Goal: Transaction & Acquisition: Purchase product/service

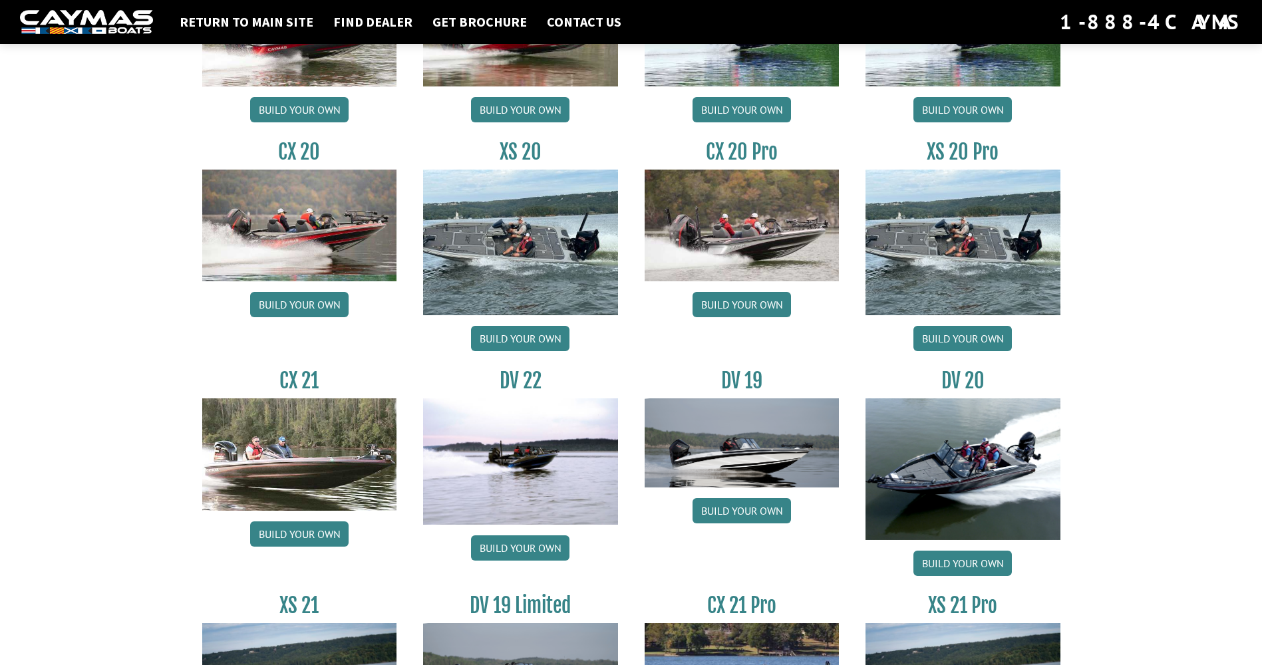
scroll to position [1329, 0]
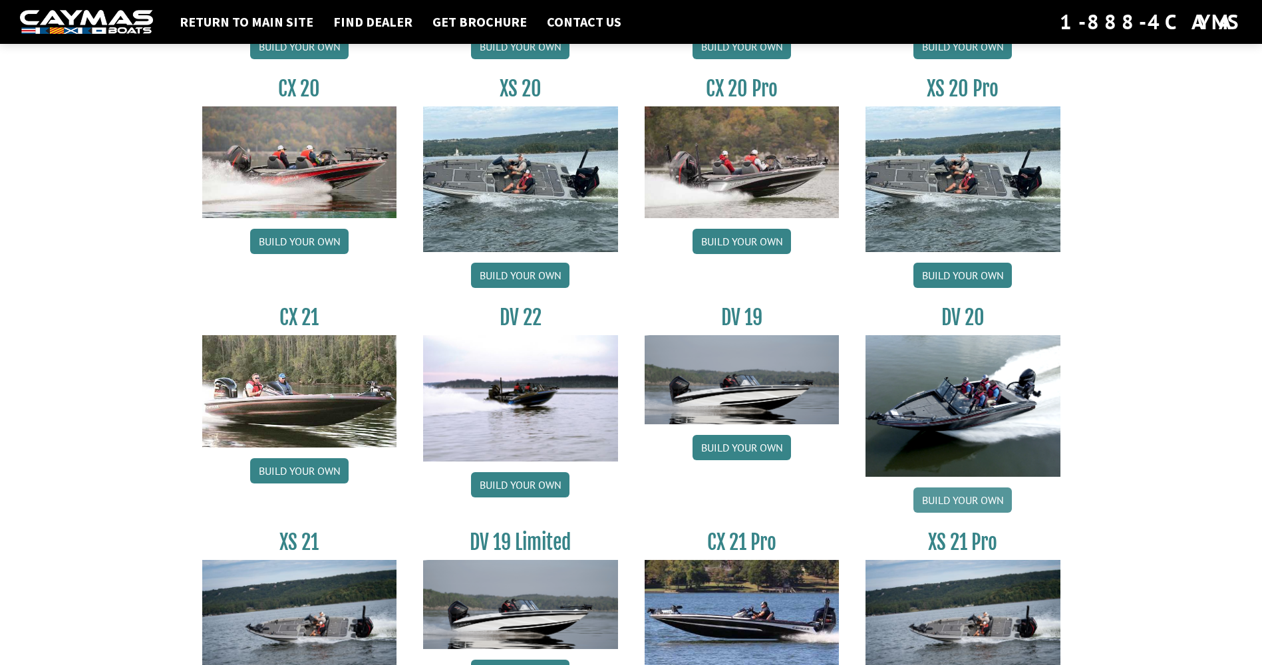
click at [968, 499] on link "Build your own" at bounding box center [962, 499] width 98 height 25
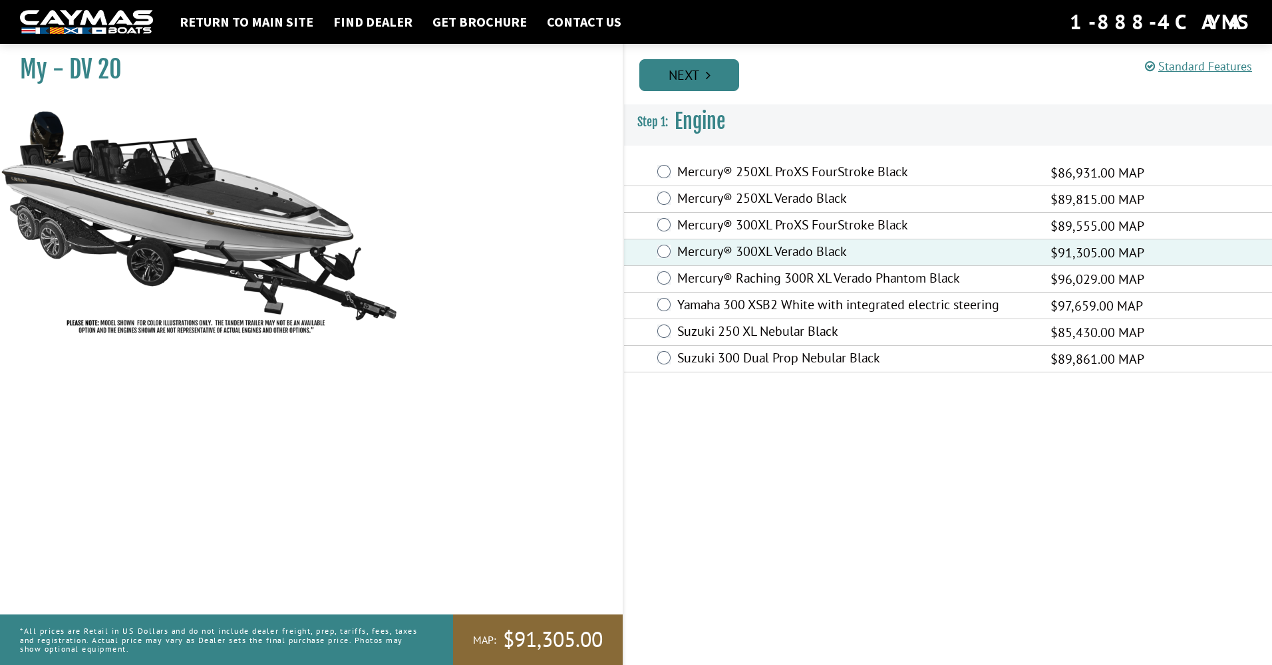
click at [670, 73] on link "Next" at bounding box center [689, 75] width 100 height 32
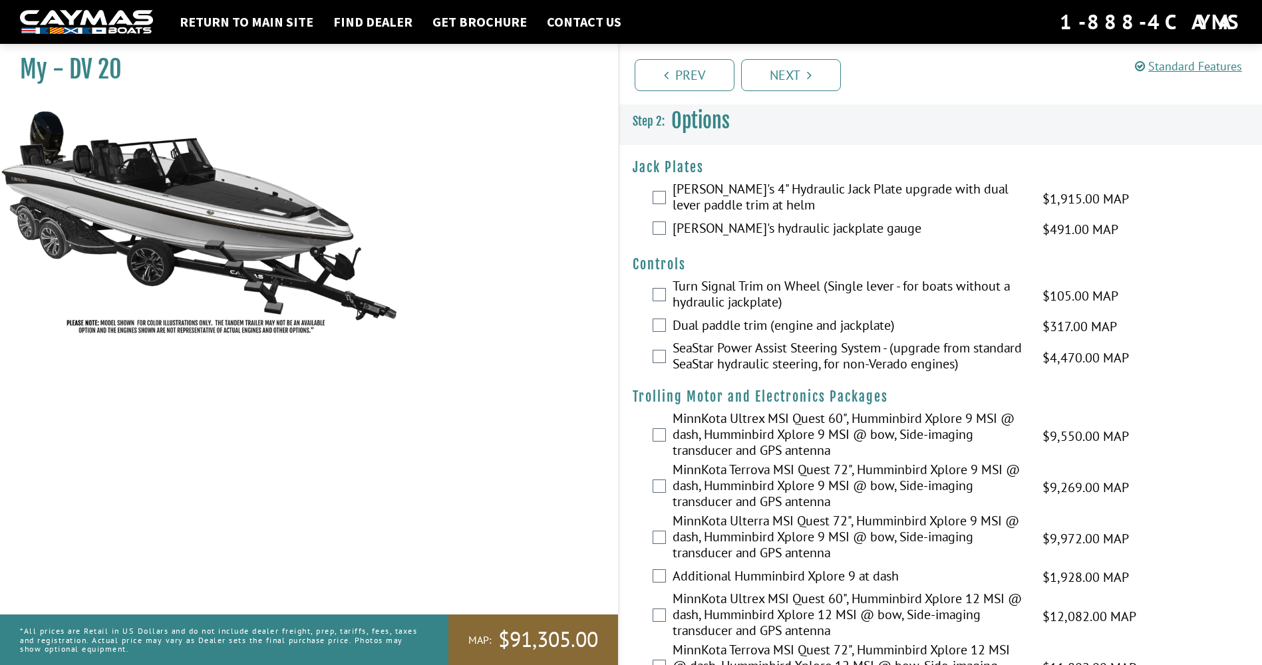
click at [666, 195] on div "[PERSON_NAME]'s 4" Hydraulic Jack Plate upgrade with dual lever paddle trim at …" at bounding box center [940, 198] width 643 height 35
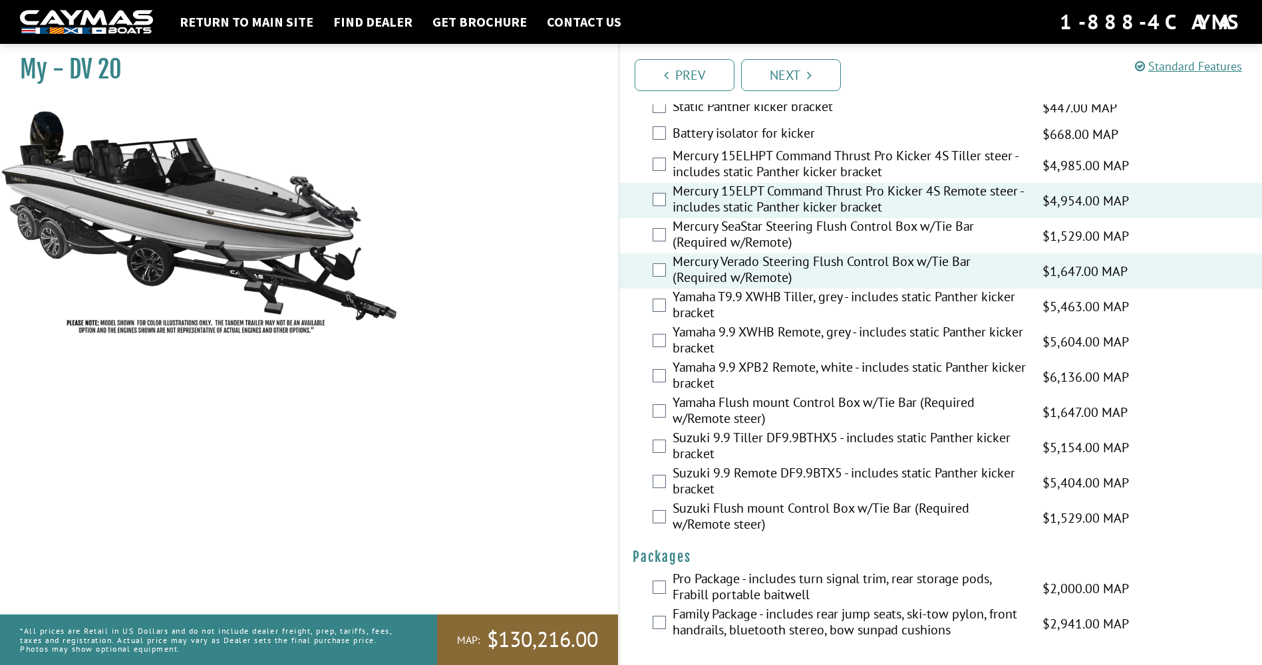
scroll to position [3265, 0]
click at [793, 79] on link "Next" at bounding box center [791, 75] width 100 height 32
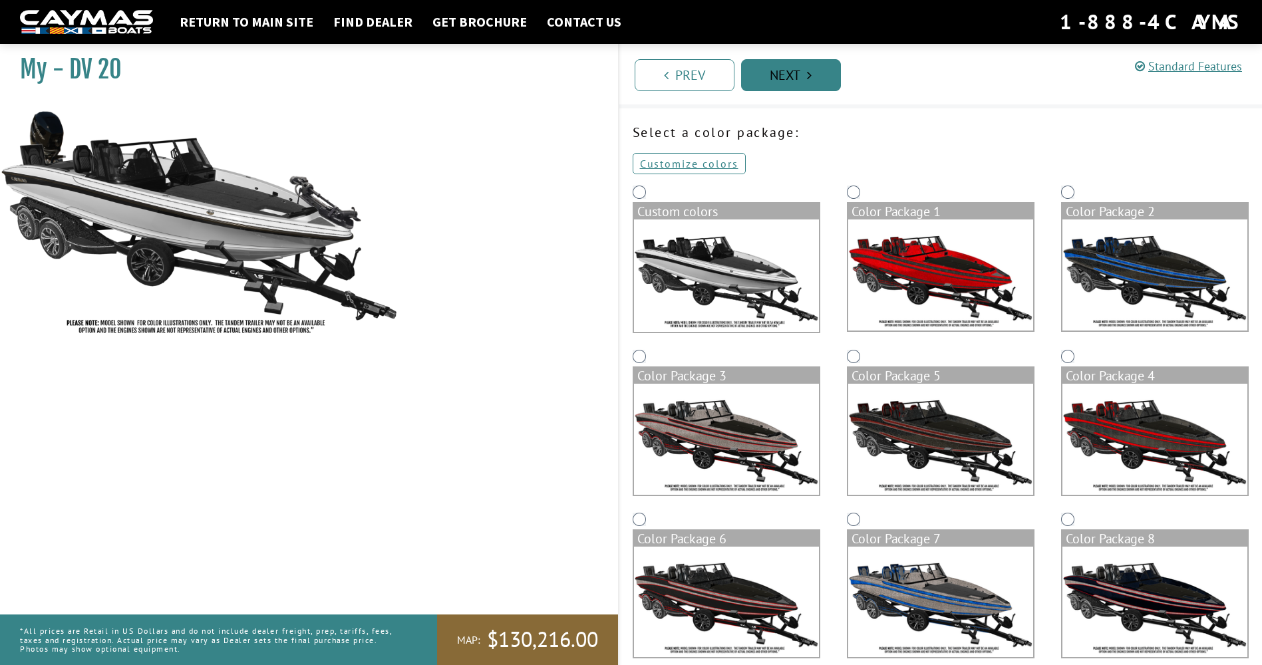
scroll to position [0, 0]
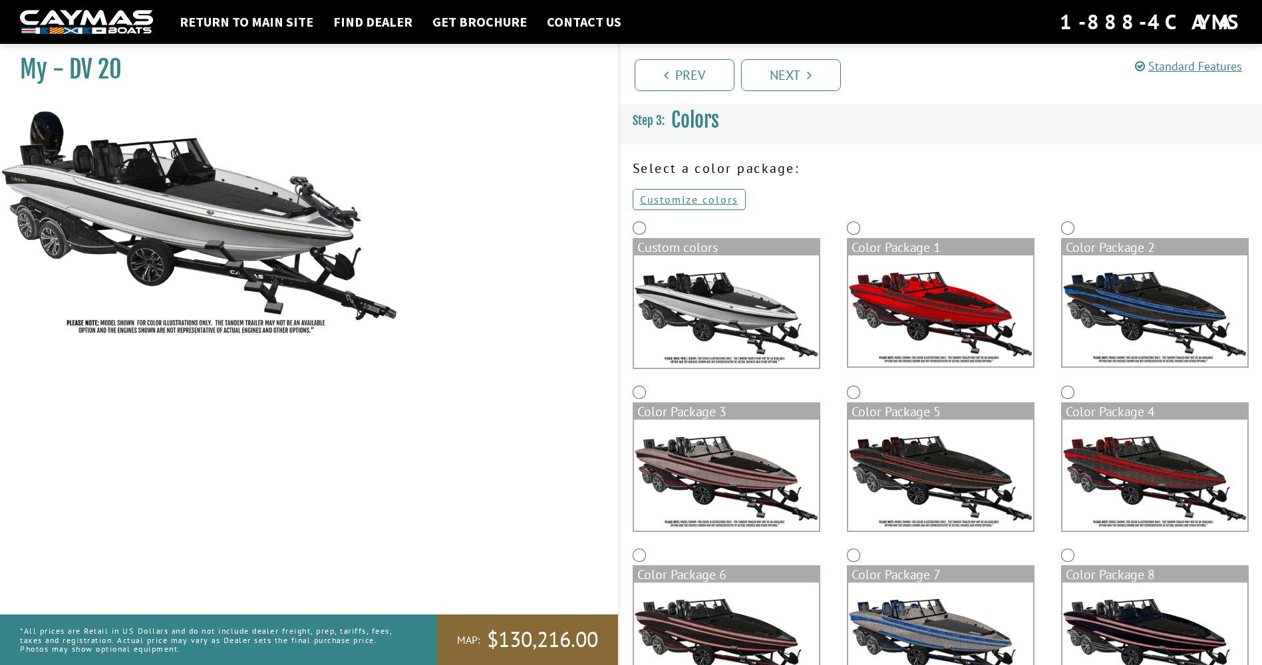
click at [709, 317] on img at bounding box center [726, 311] width 185 height 112
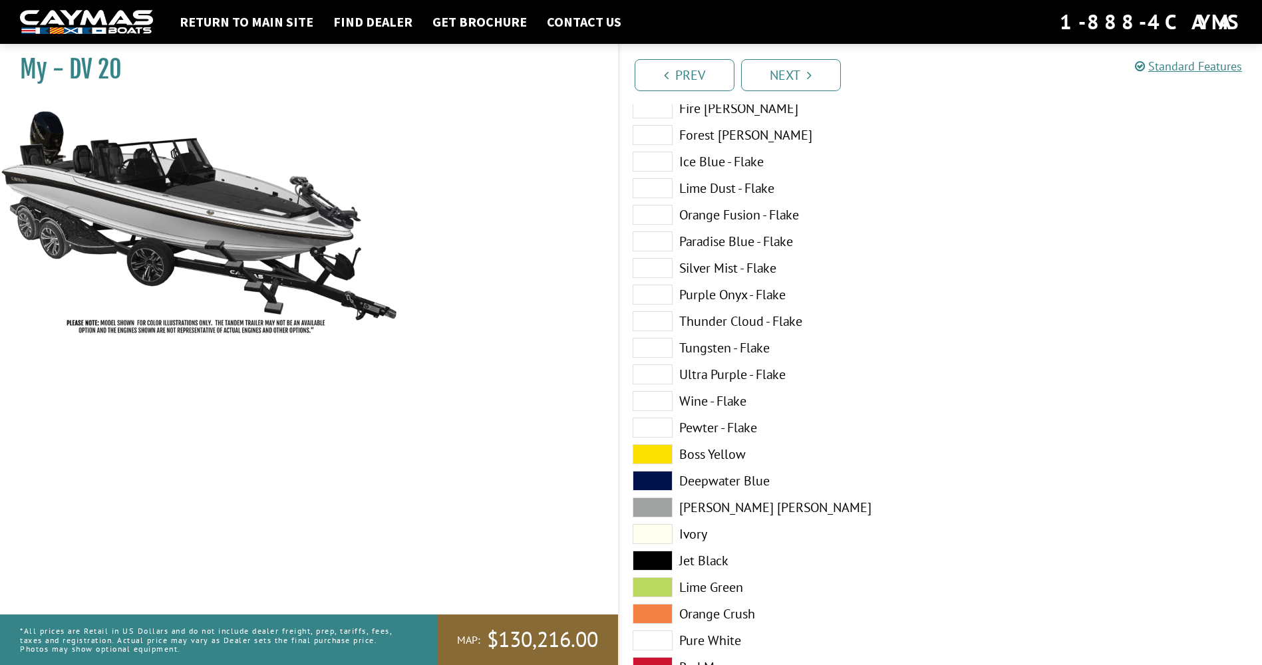
scroll to position [333, 0]
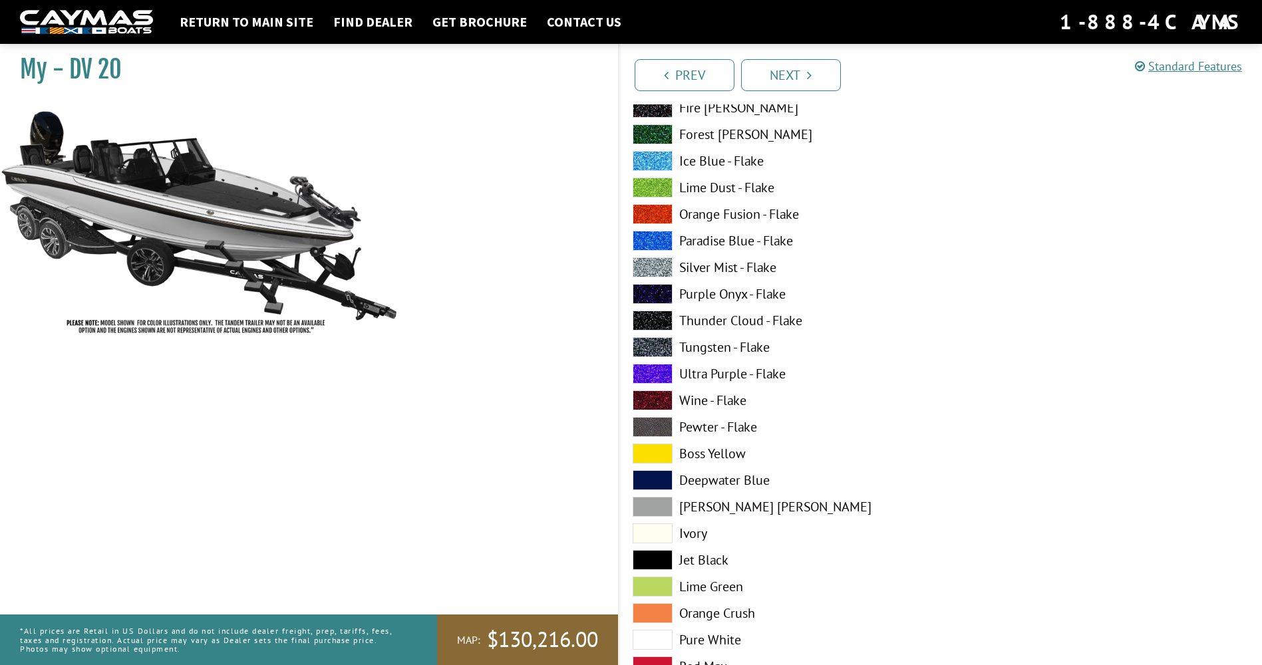
click at [659, 426] on span at bounding box center [652, 427] width 40 height 20
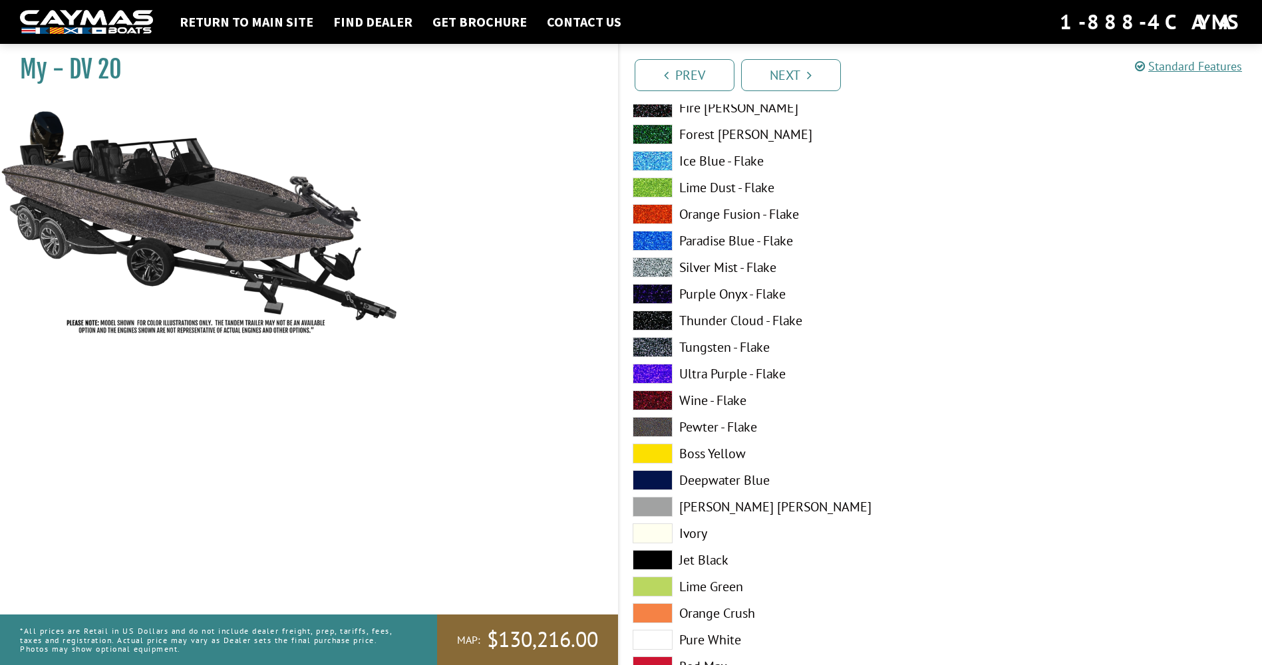
click at [663, 509] on span at bounding box center [652, 507] width 40 height 20
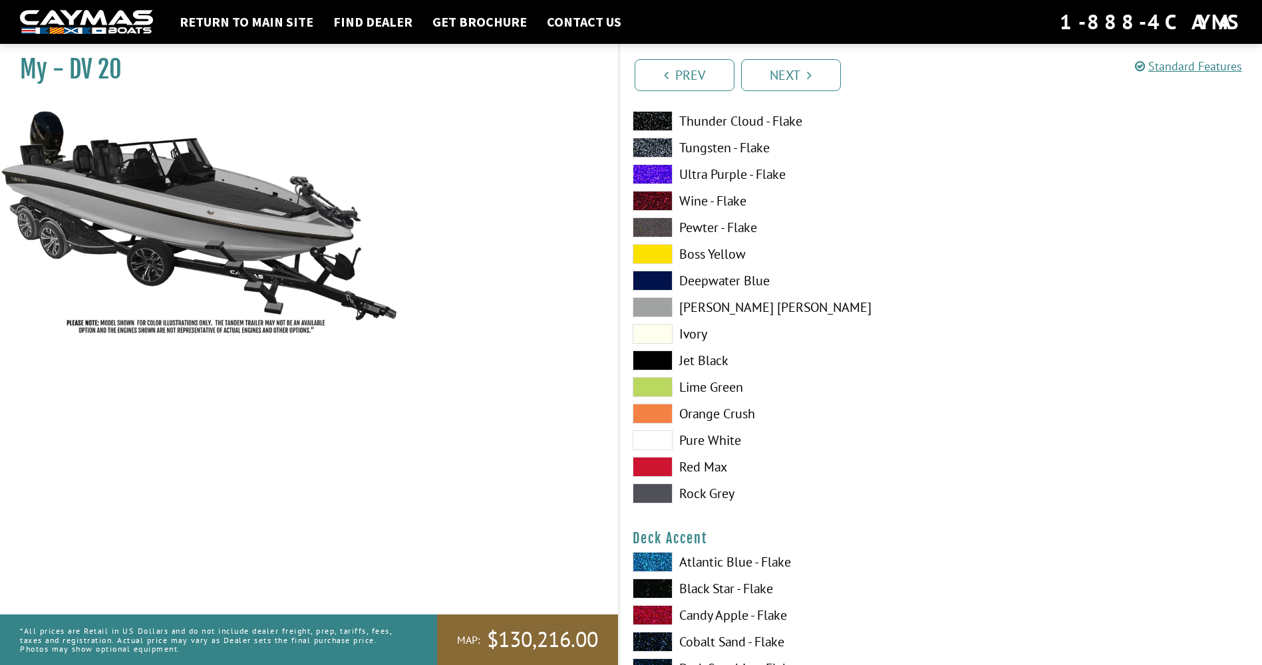
scroll to position [599, 0]
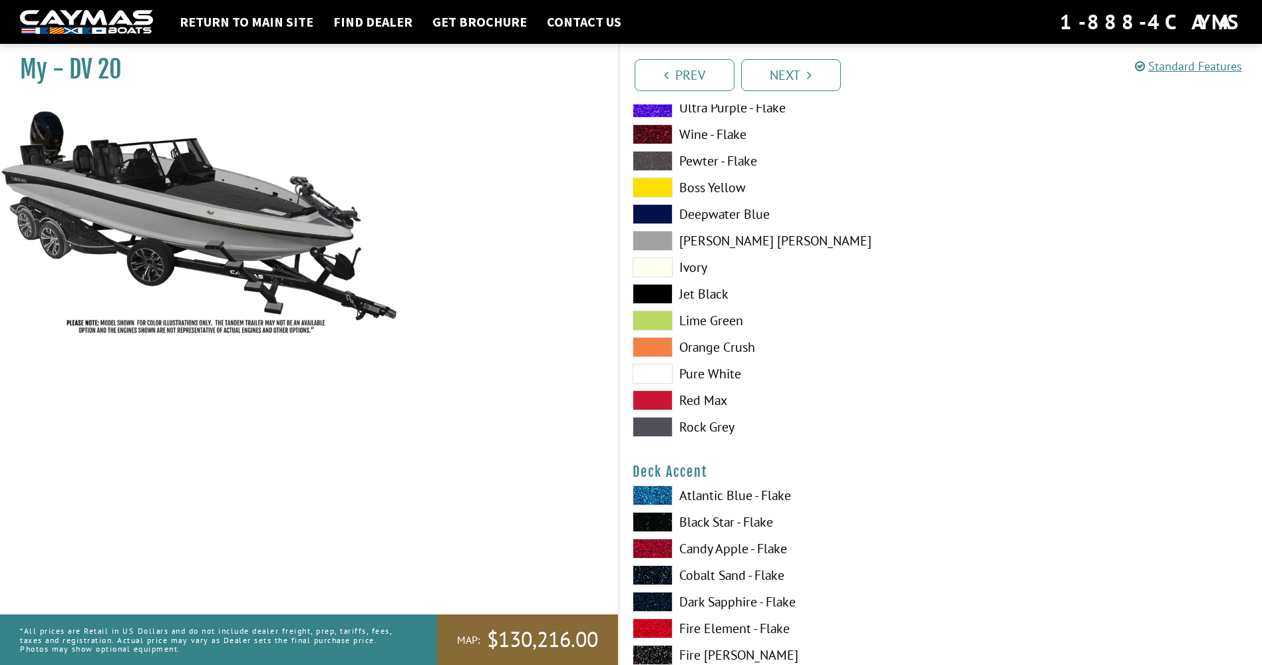
click at [641, 426] on span at bounding box center [652, 427] width 40 height 20
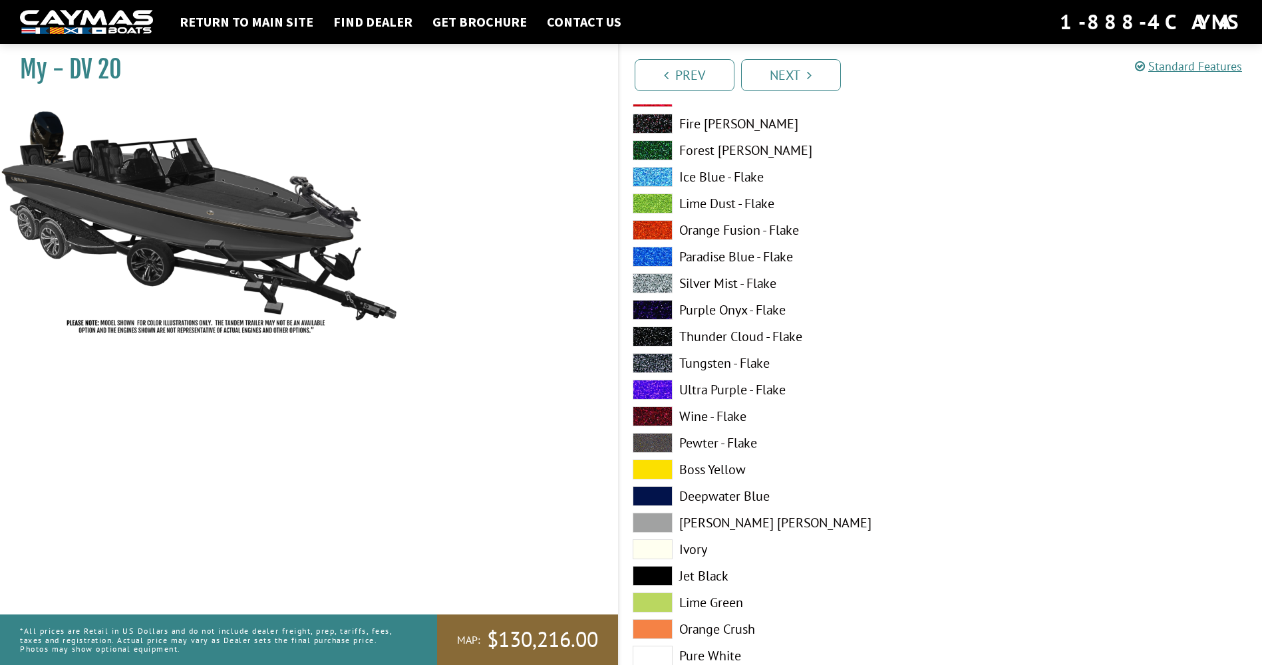
scroll to position [1131, 0]
click at [660, 578] on span at bounding box center [652, 575] width 40 height 20
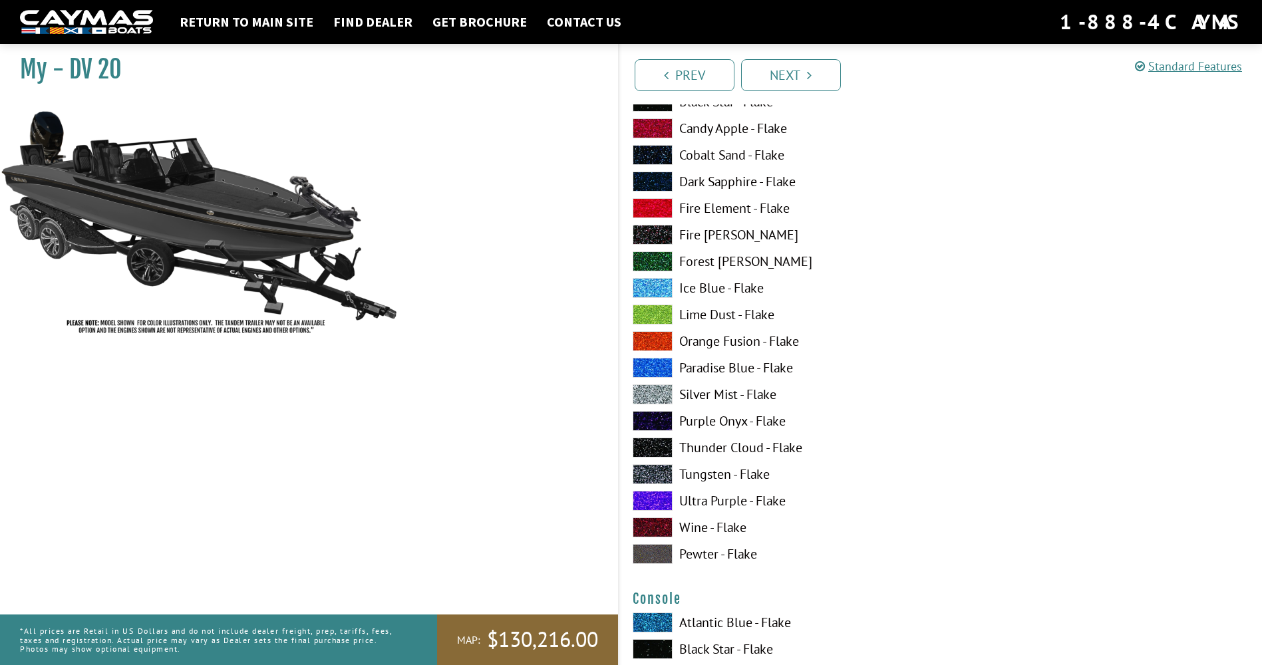
scroll to position [1862, 0]
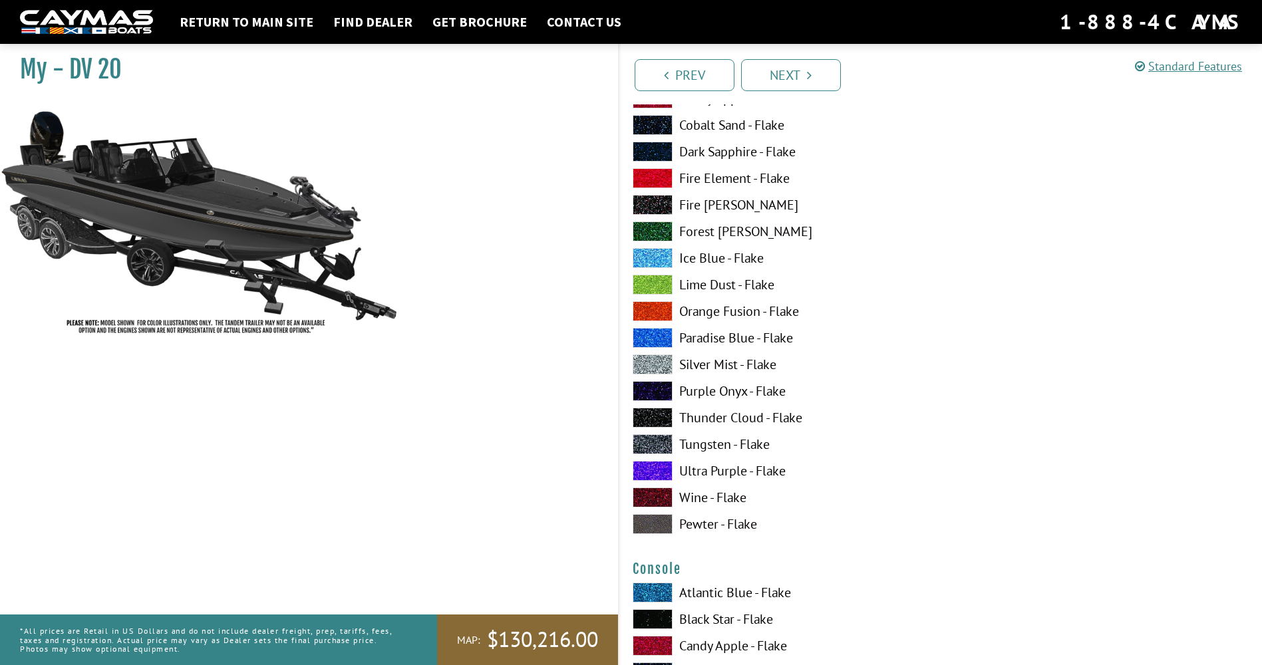
click at [648, 525] on span at bounding box center [652, 524] width 40 height 20
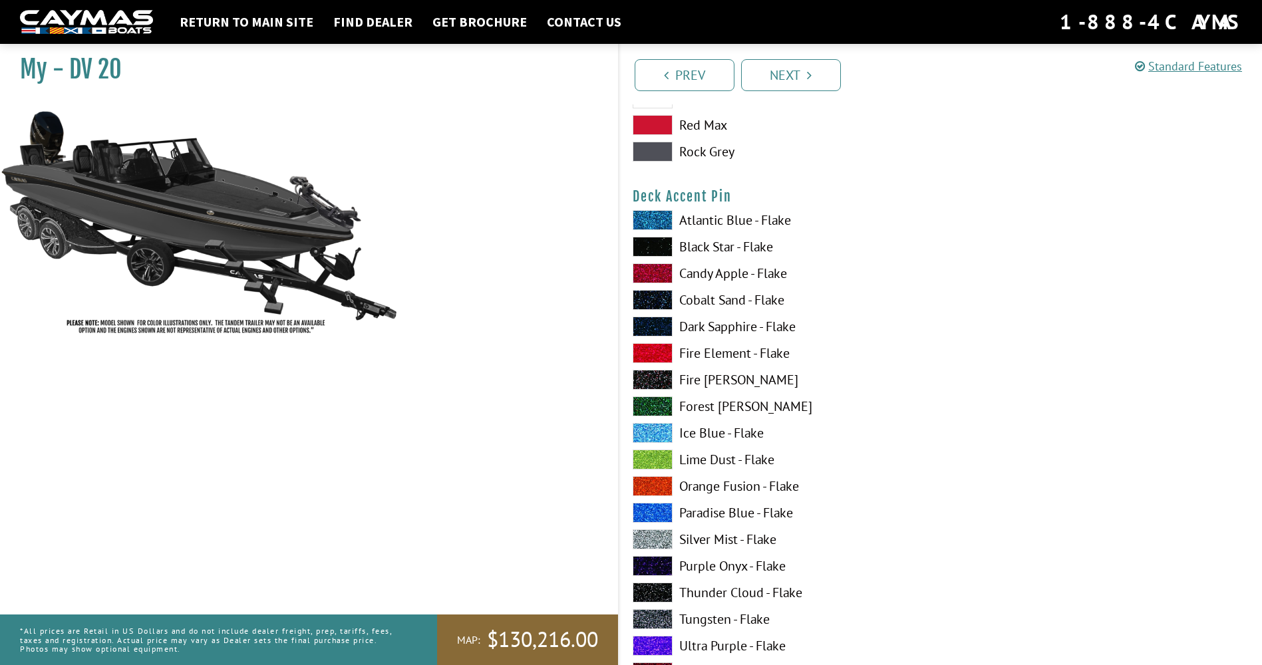
scroll to position [1663, 0]
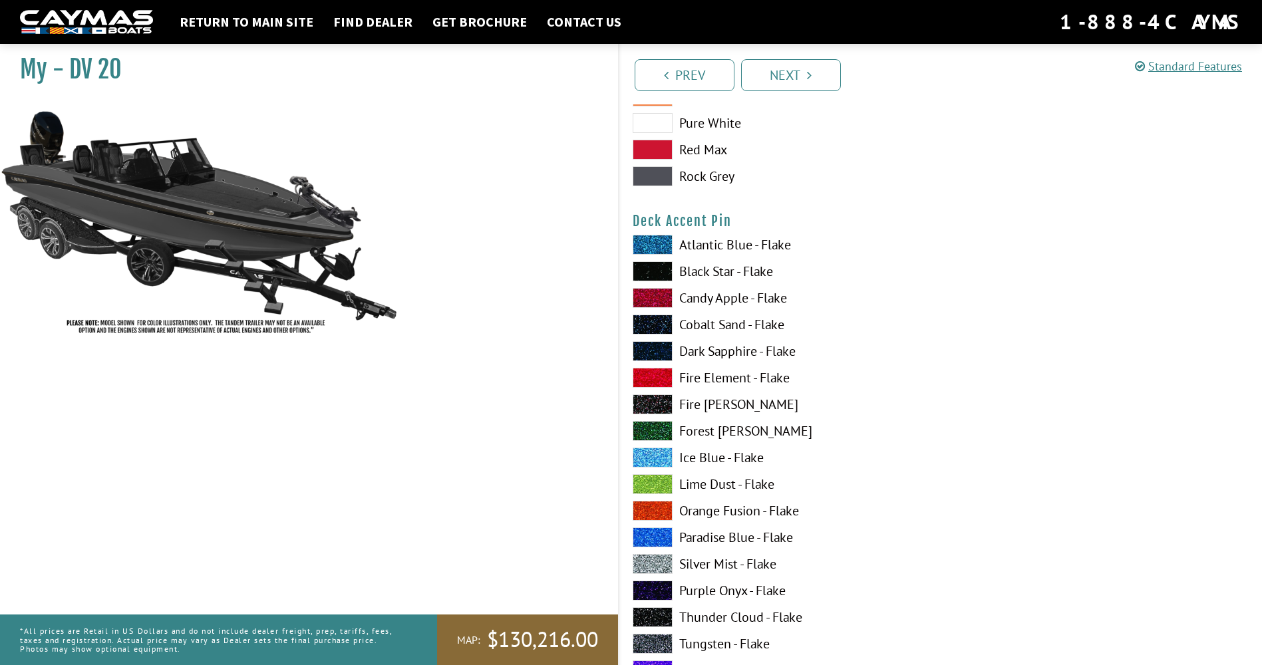
click at [652, 269] on span at bounding box center [652, 271] width 40 height 20
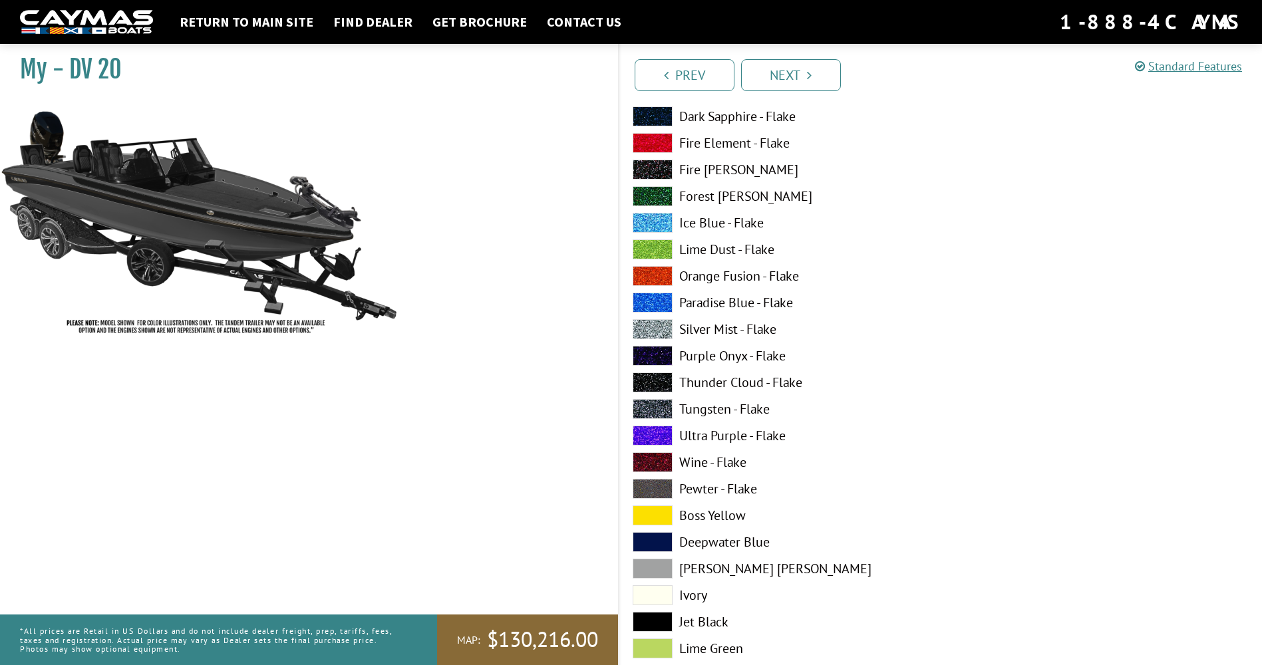
scroll to position [2461, 0]
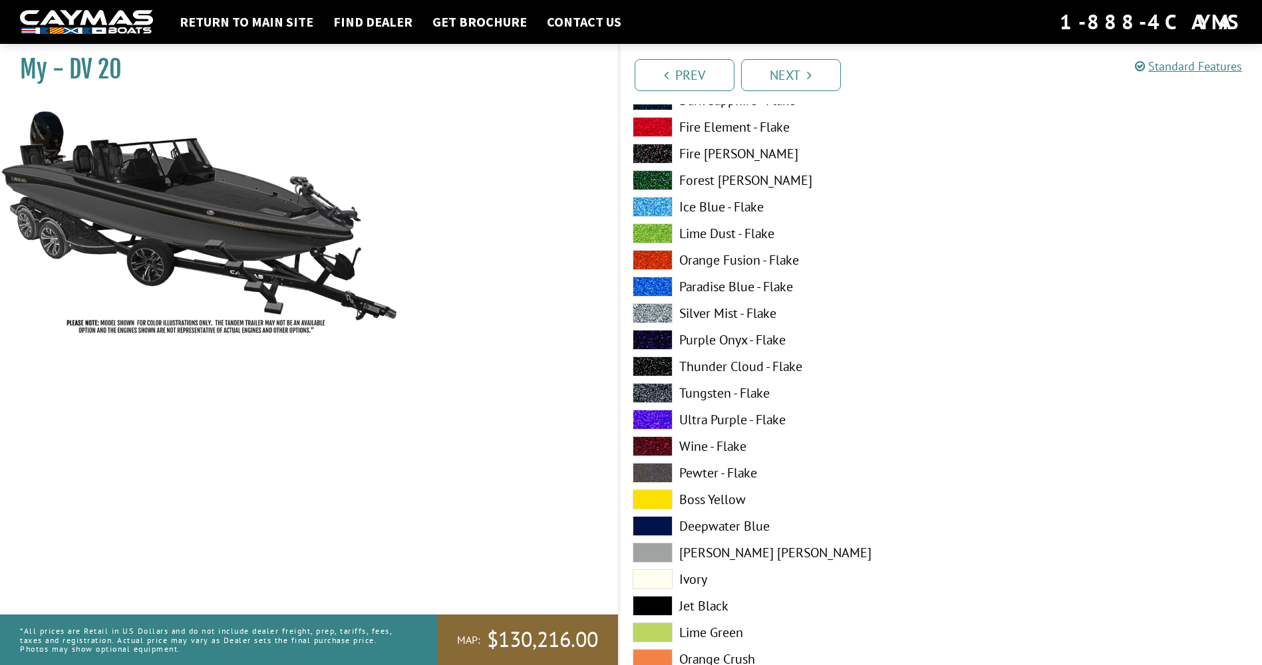
click at [646, 551] on span at bounding box center [652, 553] width 40 height 20
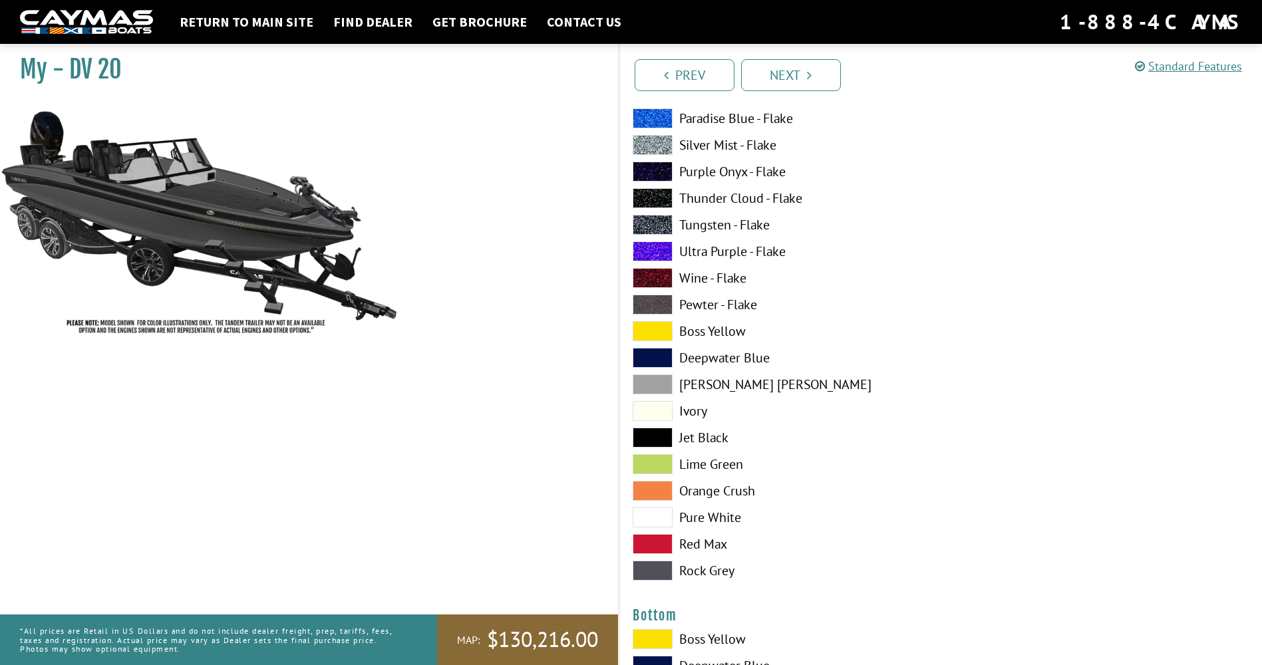
scroll to position [2660, 0]
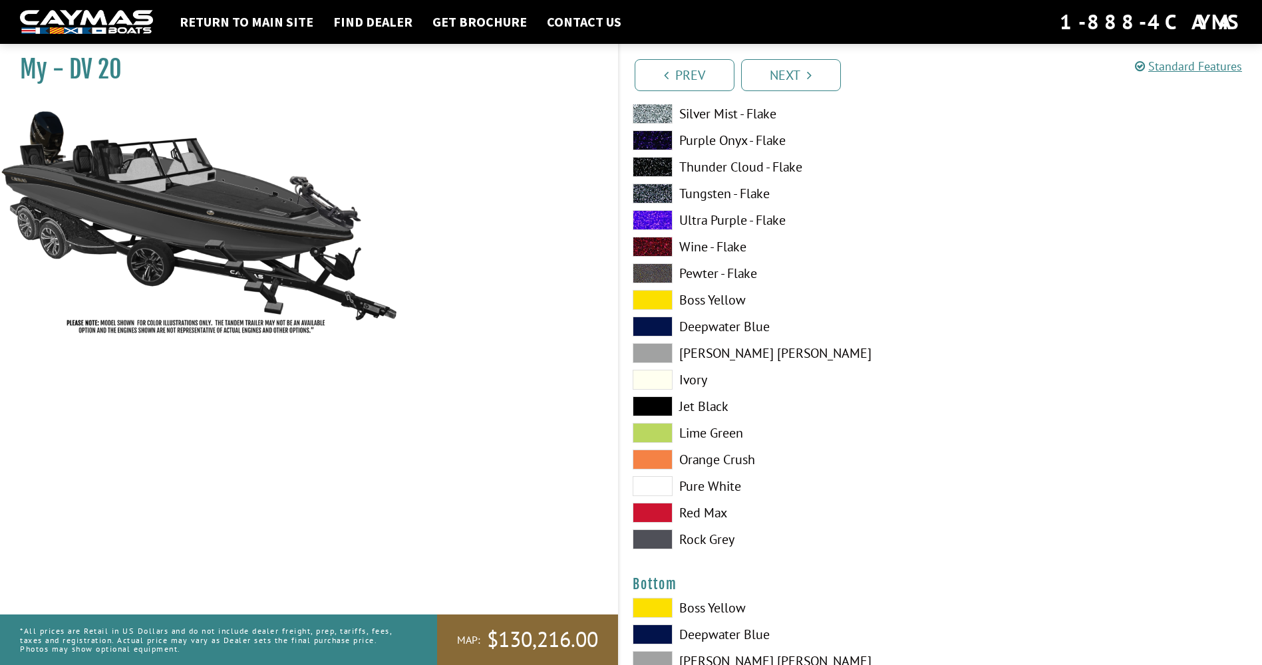
click at [651, 541] on span at bounding box center [652, 539] width 40 height 20
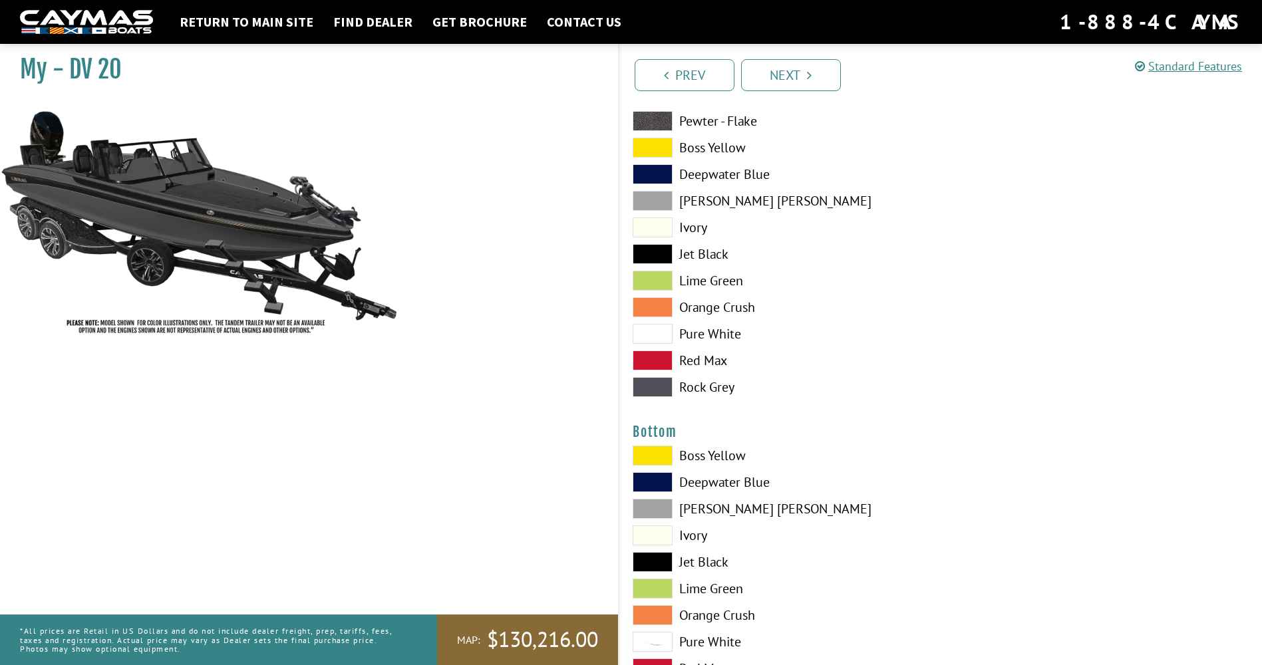
scroll to position [2860, 0]
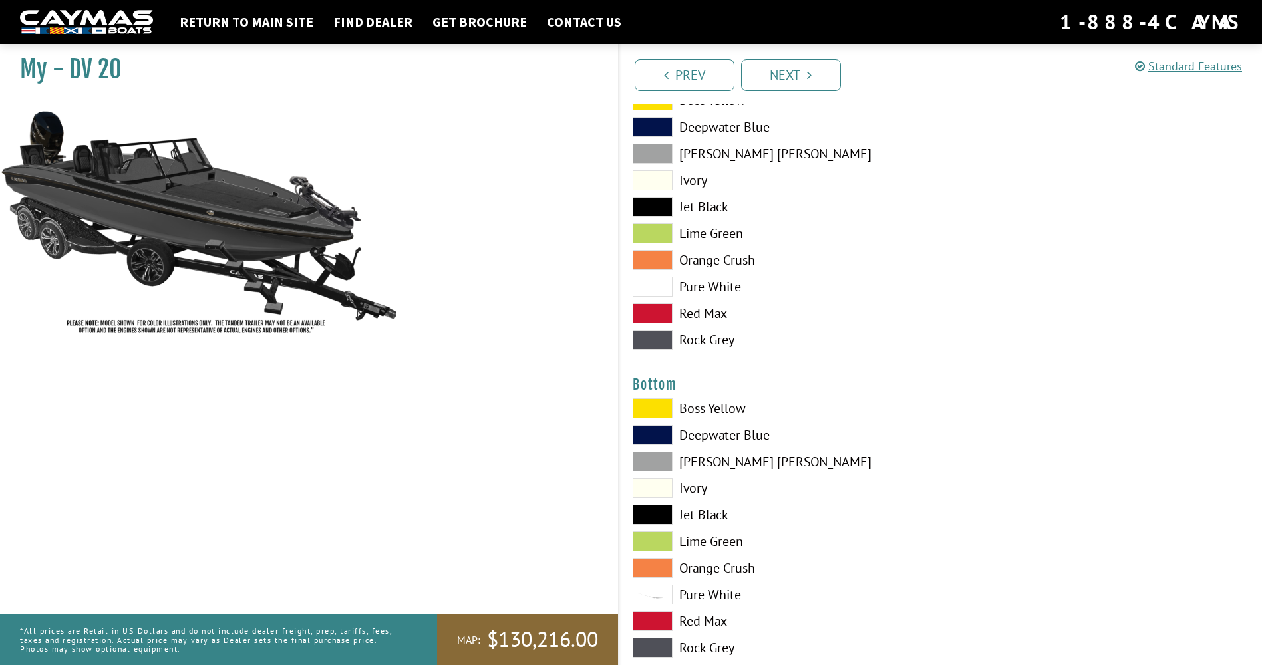
click at [656, 511] on span at bounding box center [652, 515] width 40 height 20
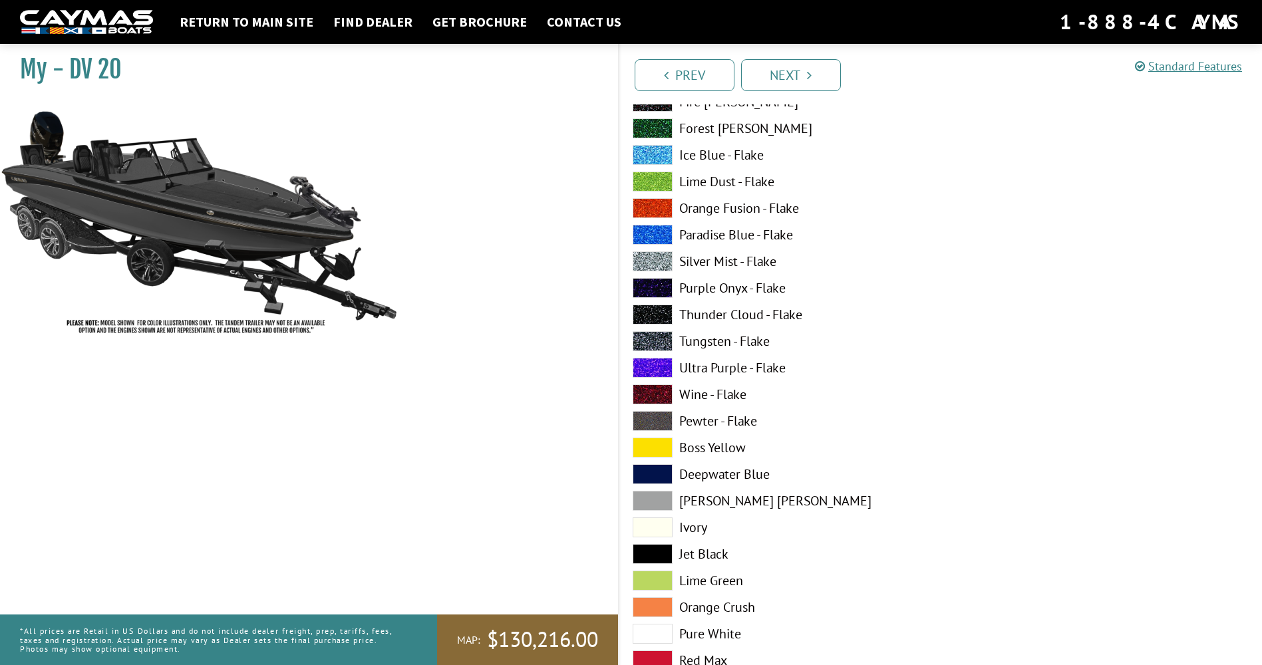
scroll to position [3658, 0]
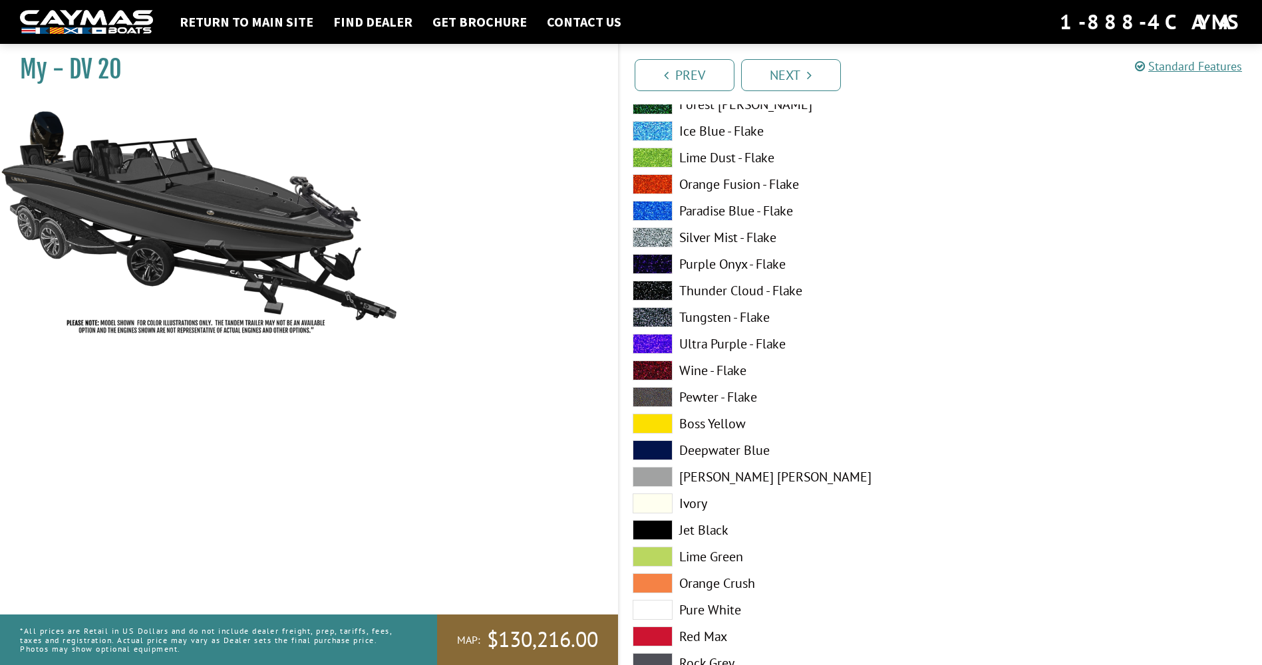
click at [649, 469] on span at bounding box center [652, 477] width 40 height 20
click at [657, 527] on span at bounding box center [652, 530] width 40 height 20
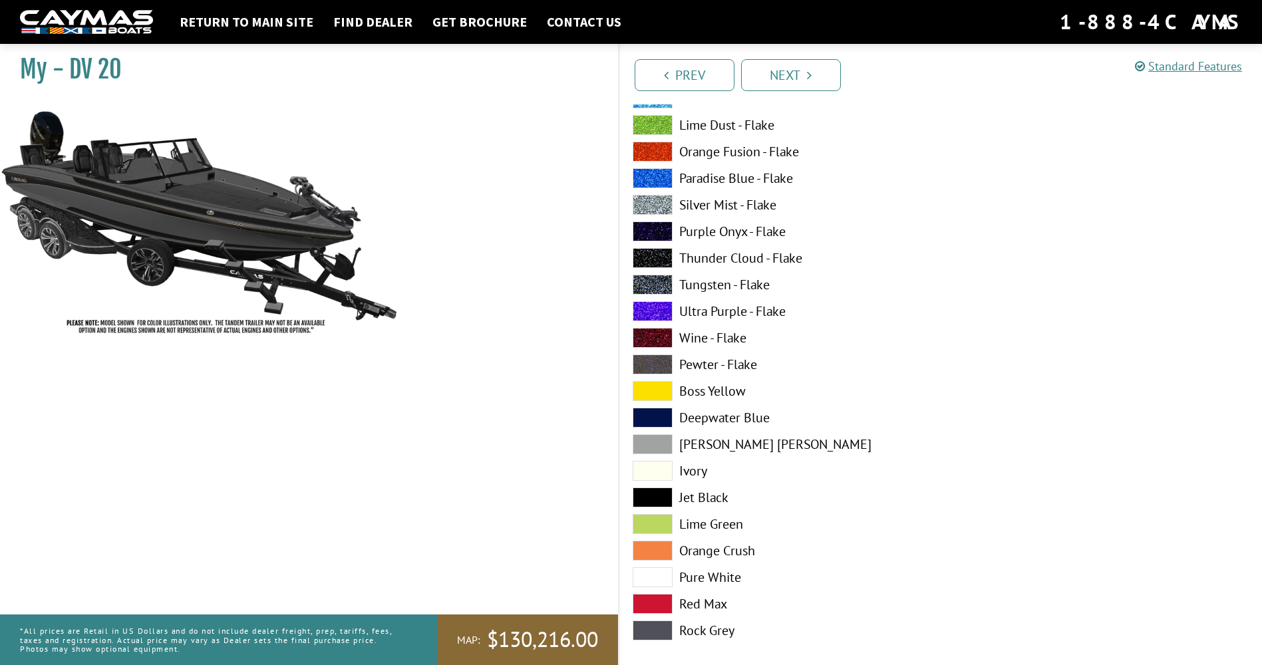
scroll to position [4057, 0]
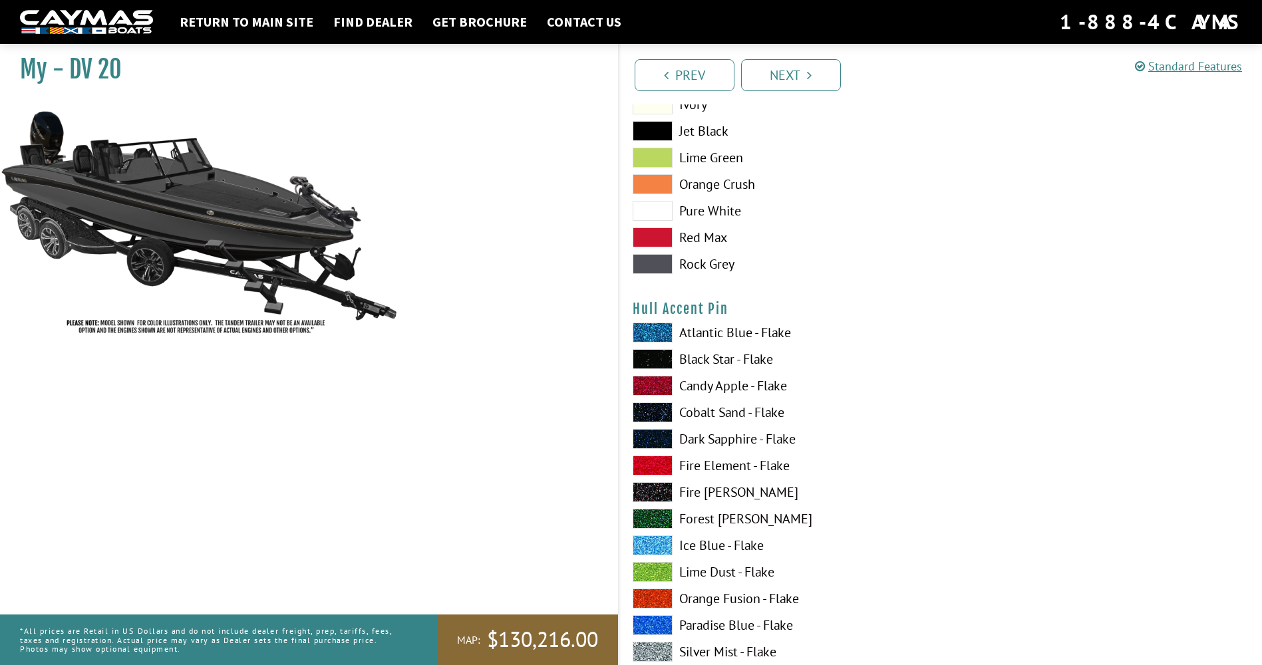
click at [648, 361] on span at bounding box center [652, 359] width 40 height 20
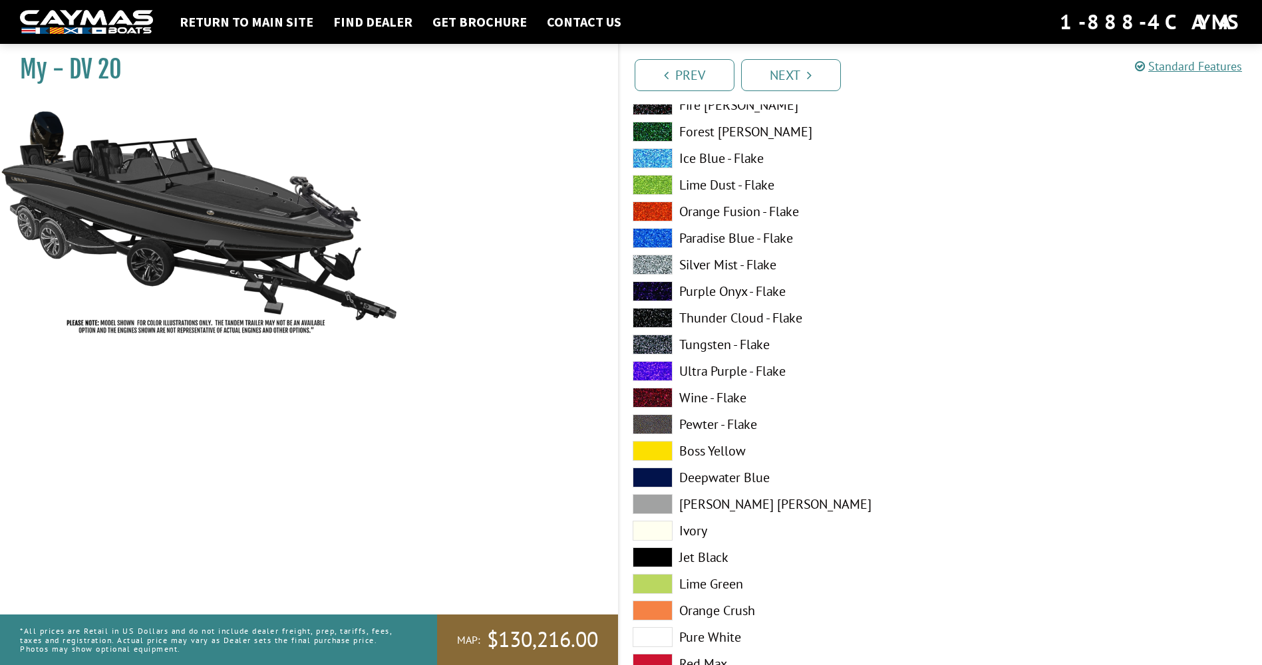
scroll to position [5054, 0]
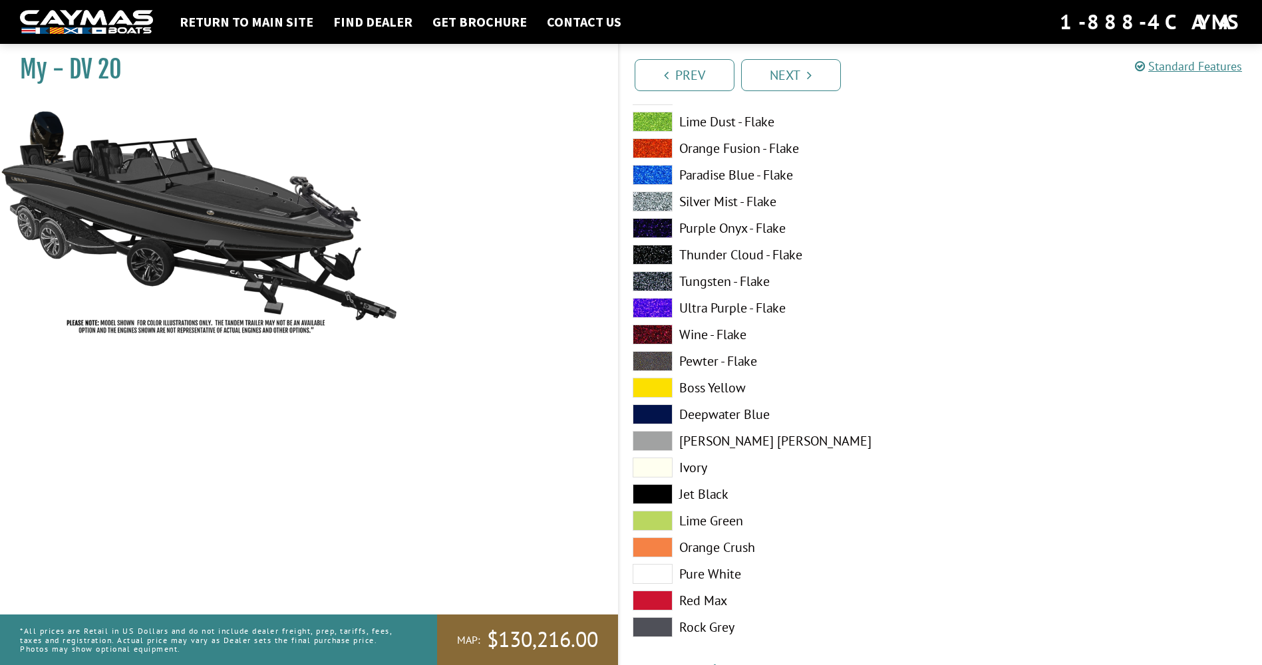
click at [654, 623] on span at bounding box center [652, 627] width 40 height 20
click at [649, 490] on span at bounding box center [652, 494] width 40 height 20
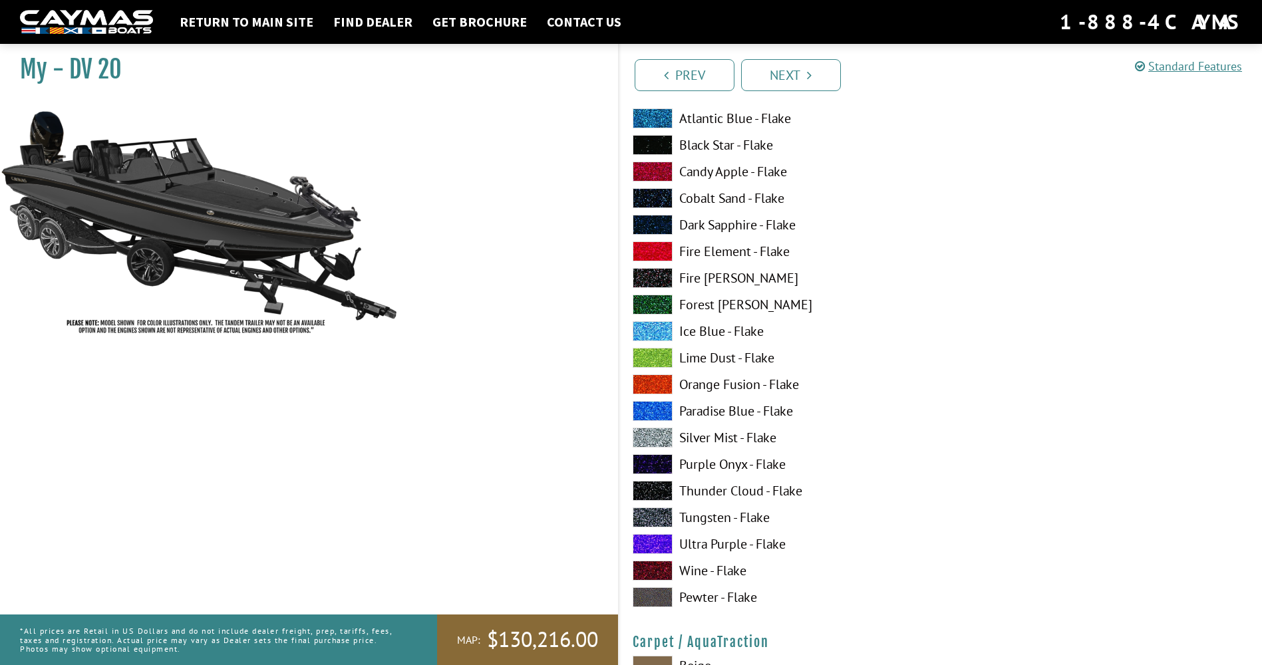
scroll to position [5586, 0]
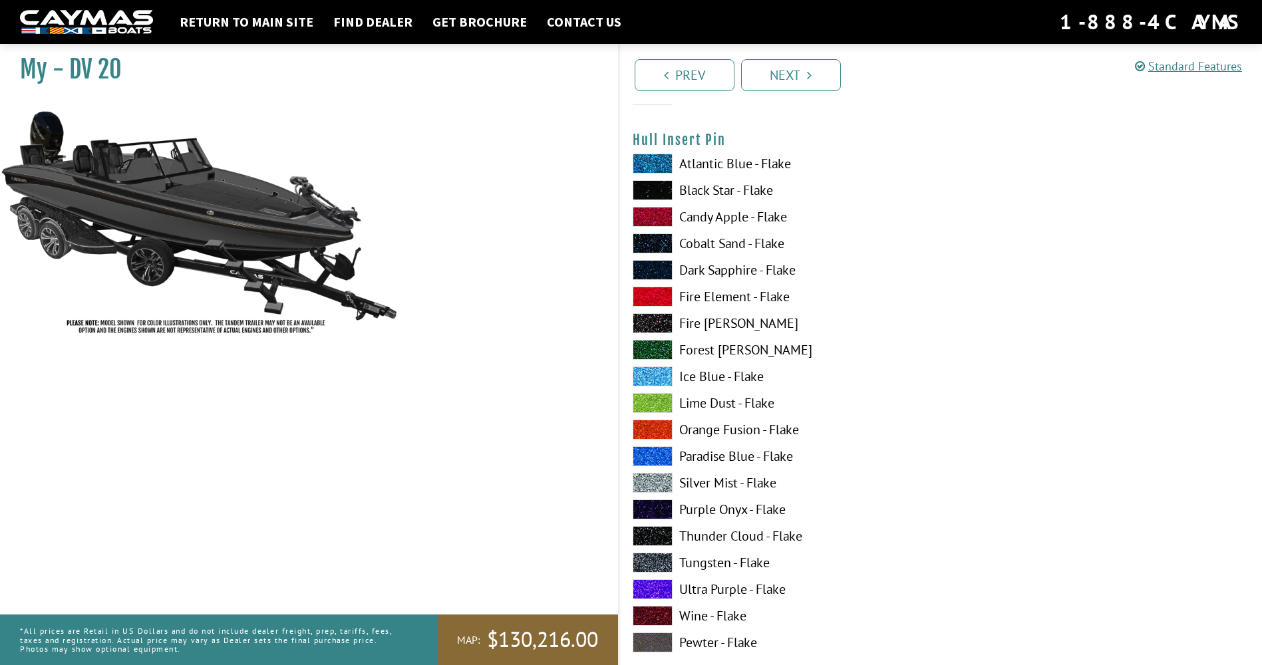
click at [655, 190] on span at bounding box center [652, 190] width 40 height 20
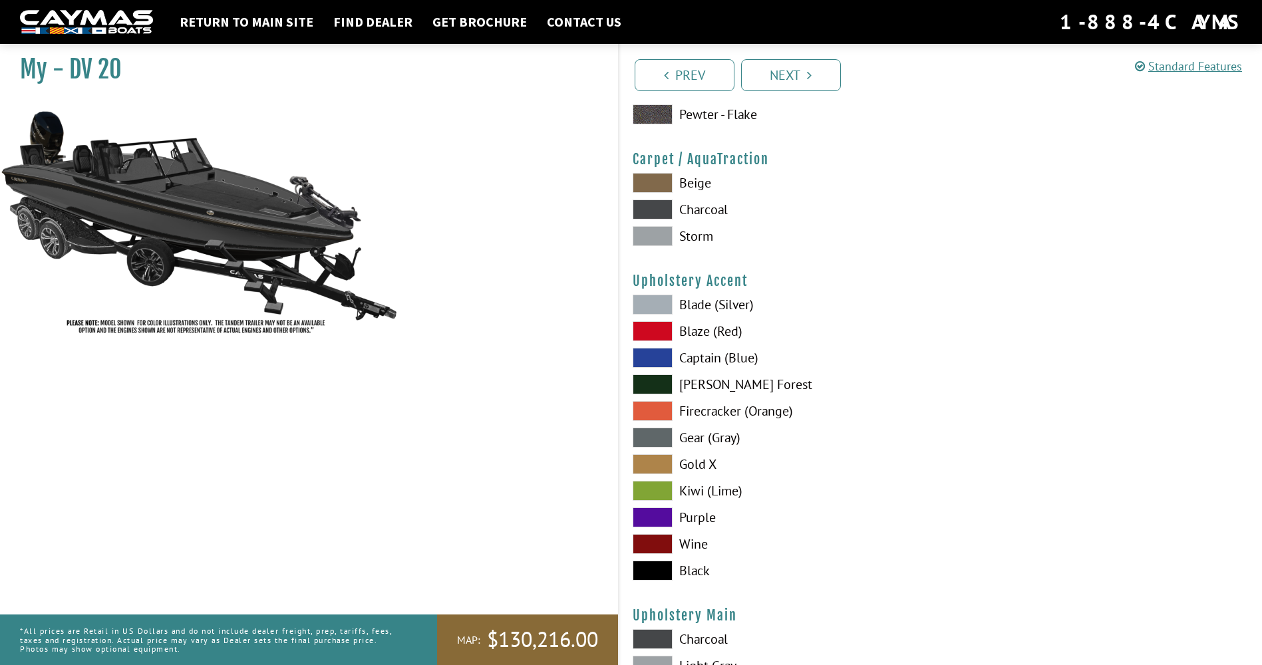
scroll to position [6118, 0]
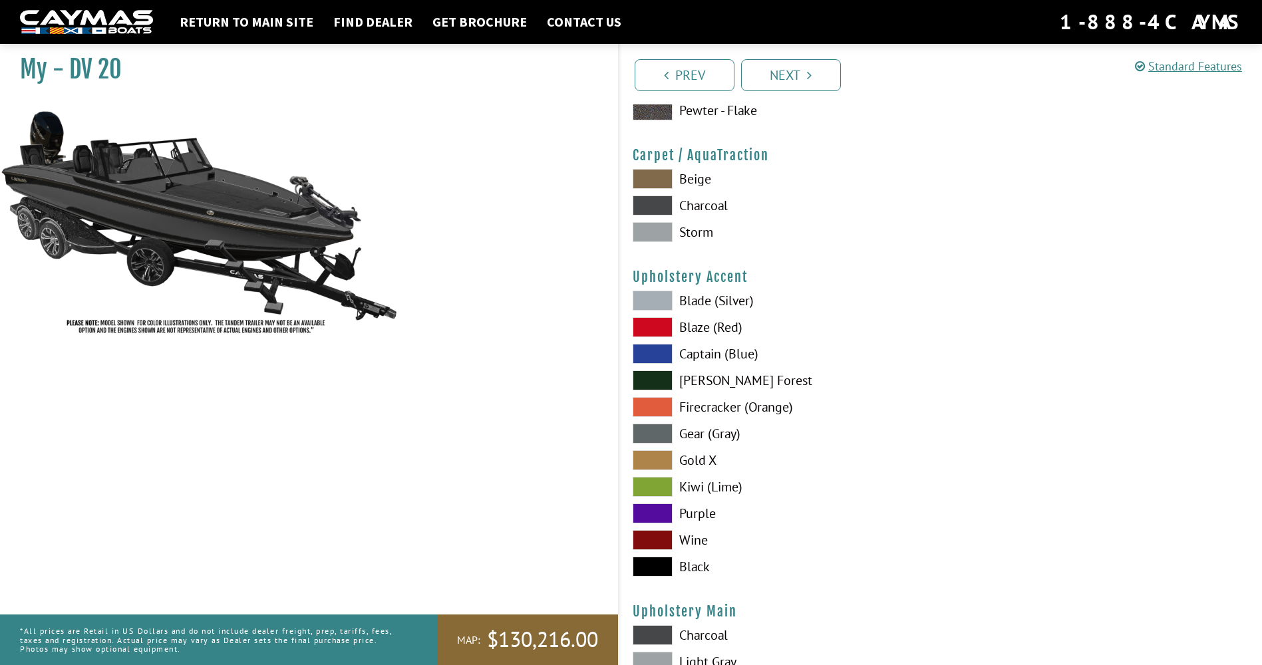
click at [644, 207] on span at bounding box center [652, 206] width 40 height 20
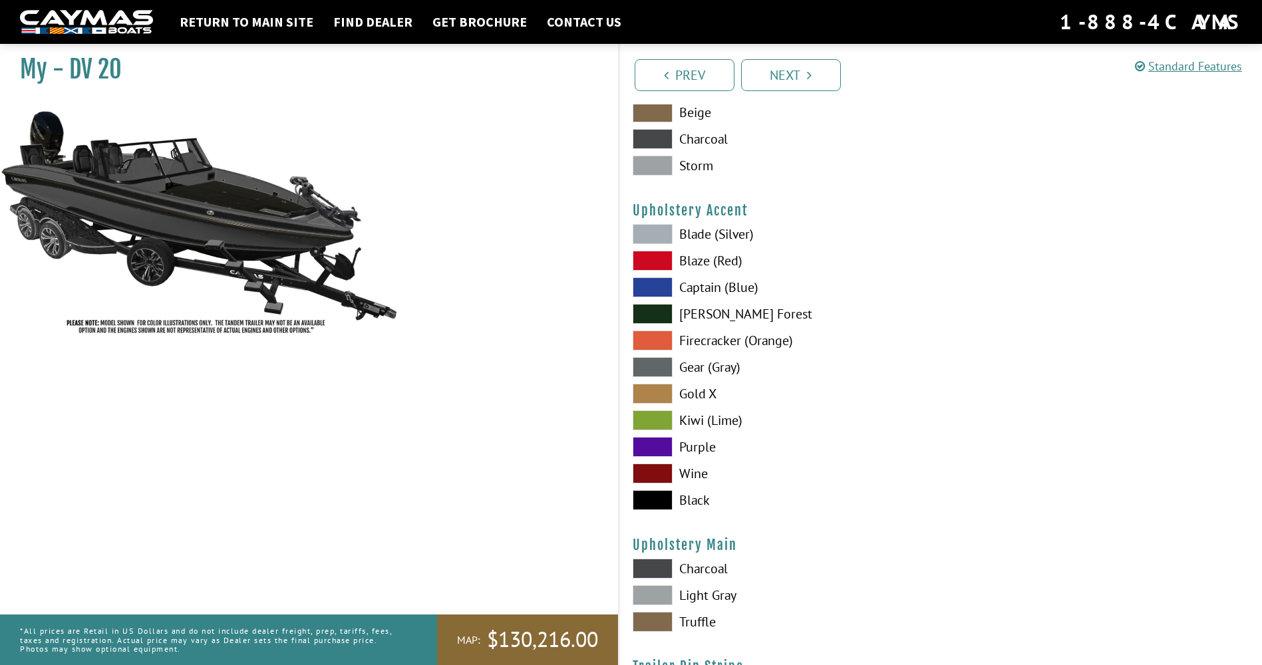
click at [659, 364] on span at bounding box center [652, 367] width 40 height 20
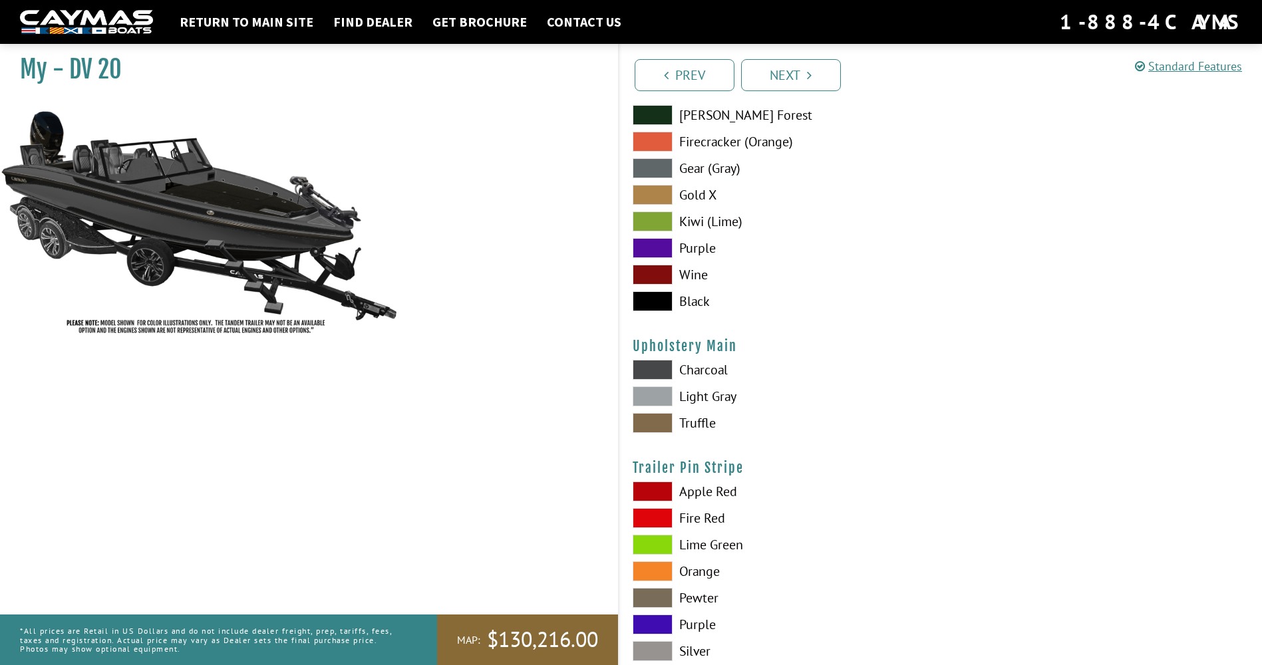
scroll to position [6384, 0]
click at [648, 371] on span at bounding box center [652, 369] width 40 height 20
click at [656, 396] on span at bounding box center [652, 396] width 40 height 20
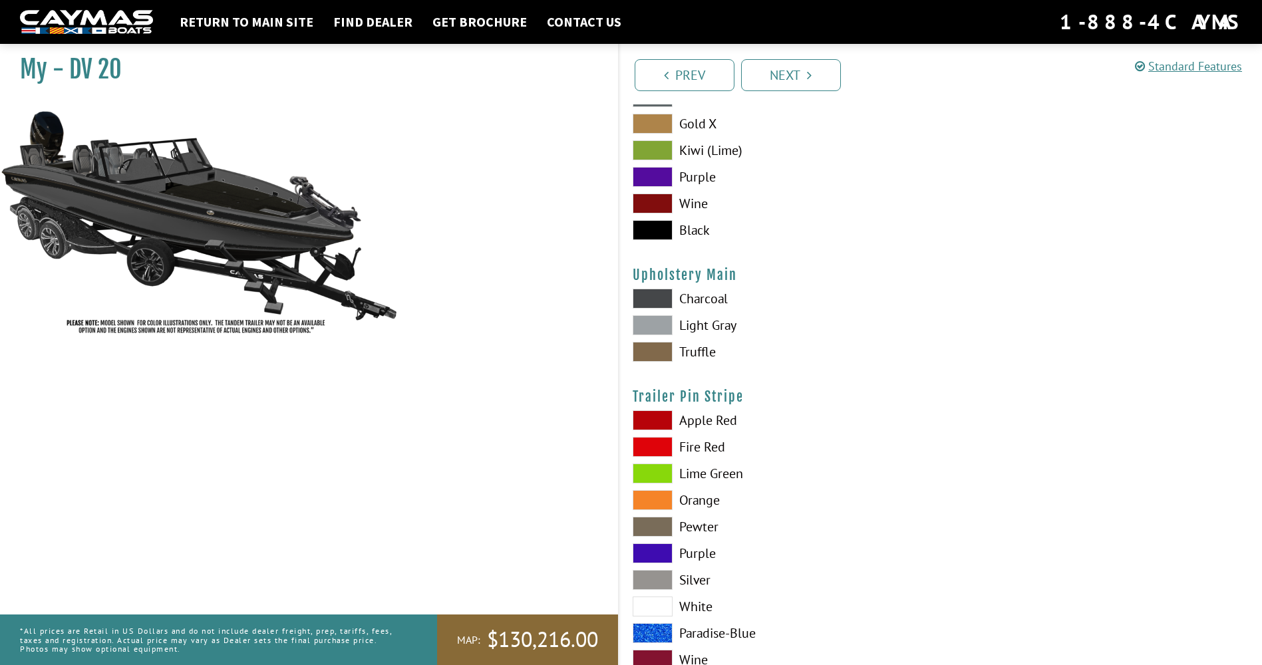
scroll to position [6499, 0]
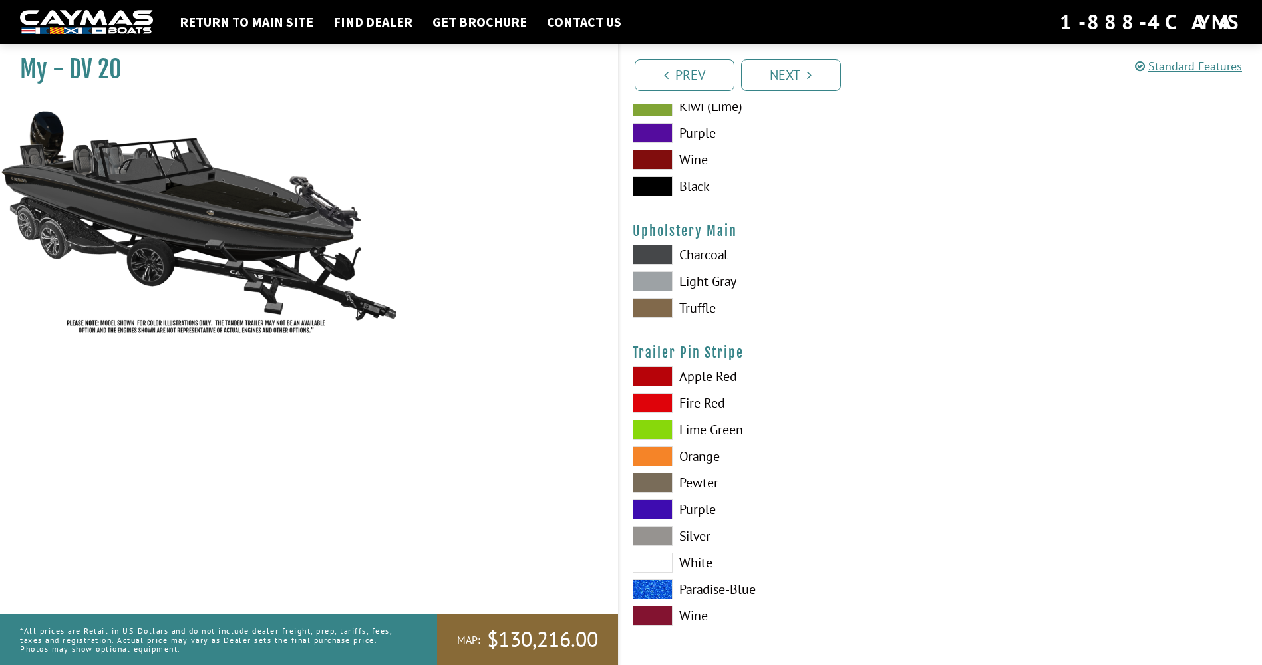
click at [652, 555] on span at bounding box center [652, 563] width 40 height 20
click at [654, 534] on span at bounding box center [652, 536] width 40 height 20
click at [656, 533] on span at bounding box center [652, 536] width 40 height 20
click at [803, 80] on link "Next" at bounding box center [791, 75] width 100 height 32
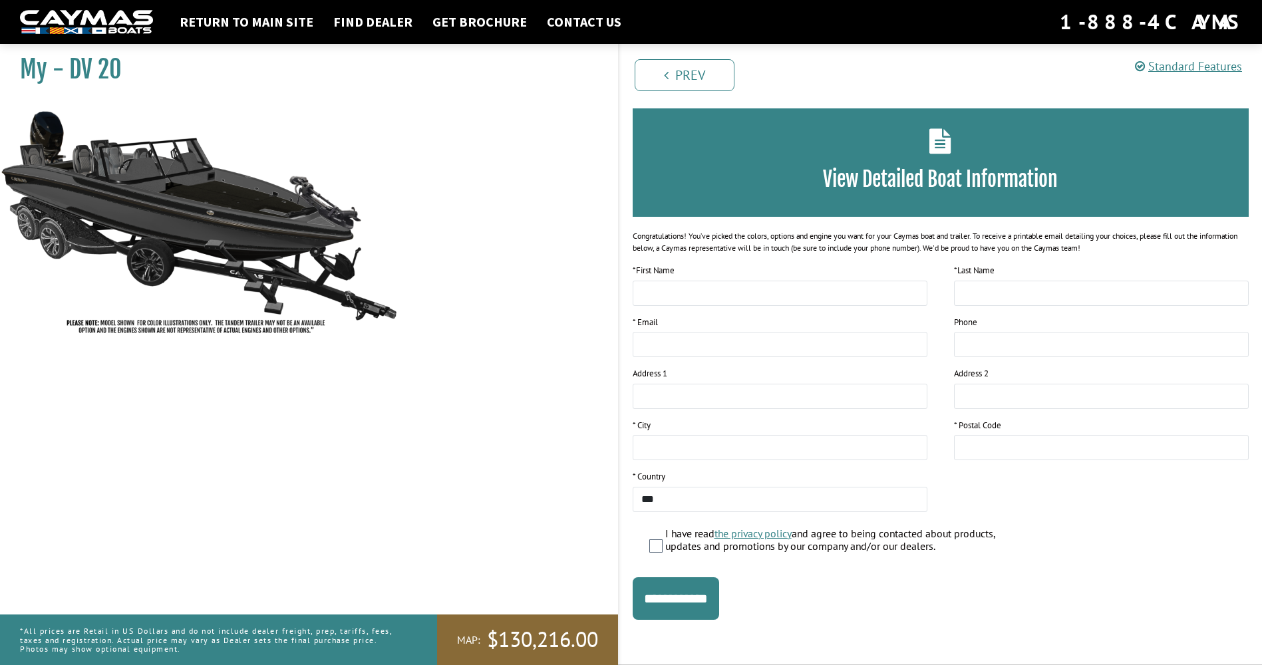
scroll to position [0, 0]
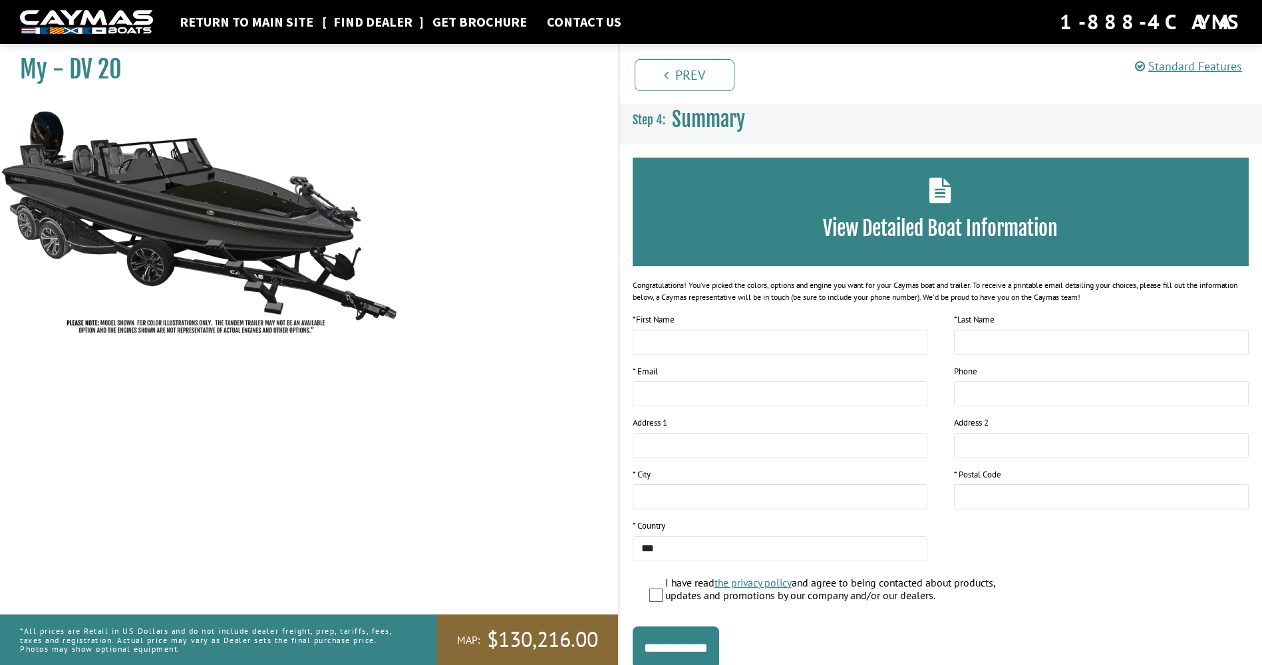
click at [366, 22] on link "Find Dealer" at bounding box center [373, 21] width 92 height 17
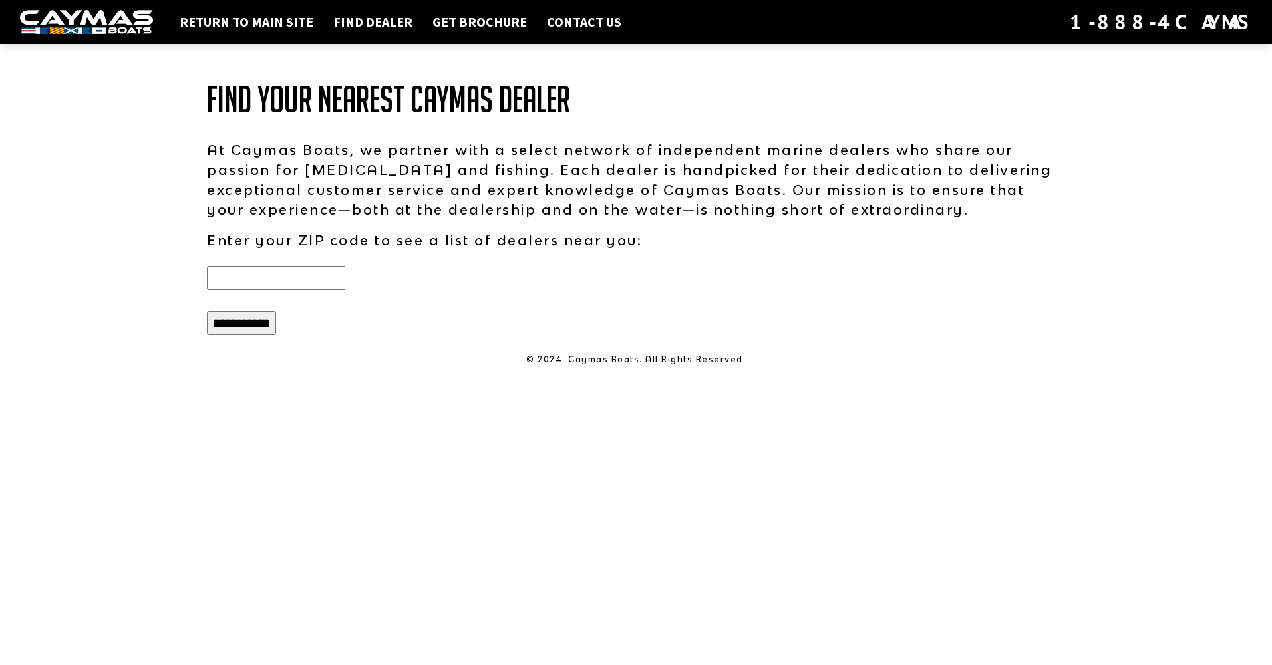
click at [283, 274] on input "text" at bounding box center [276, 278] width 138 height 24
type input "******"
click at [243, 323] on input "**********" at bounding box center [241, 323] width 69 height 24
